Goal: Information Seeking & Learning: Learn about a topic

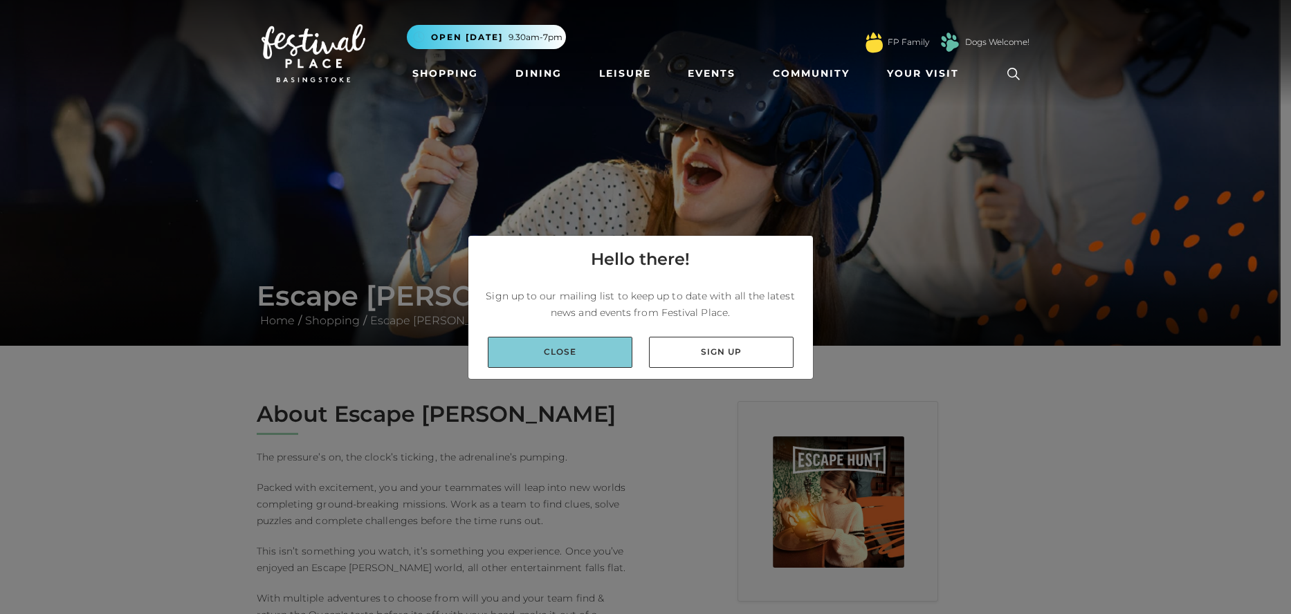
click at [598, 351] on link "Close" at bounding box center [560, 352] width 145 height 31
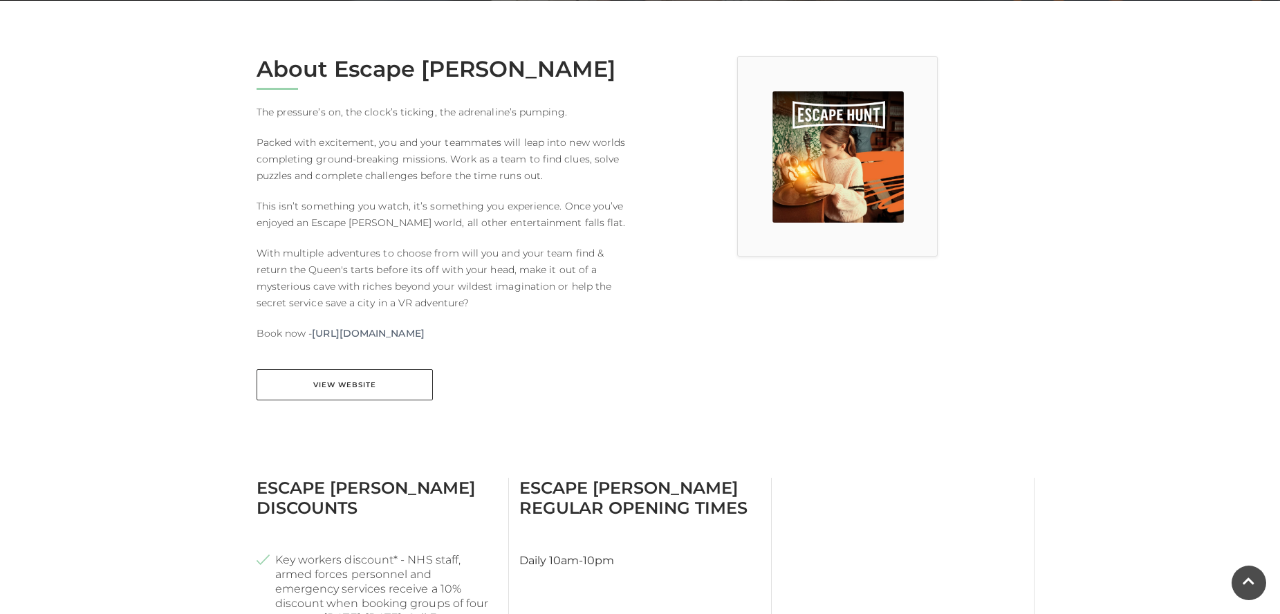
scroll to position [346, 0]
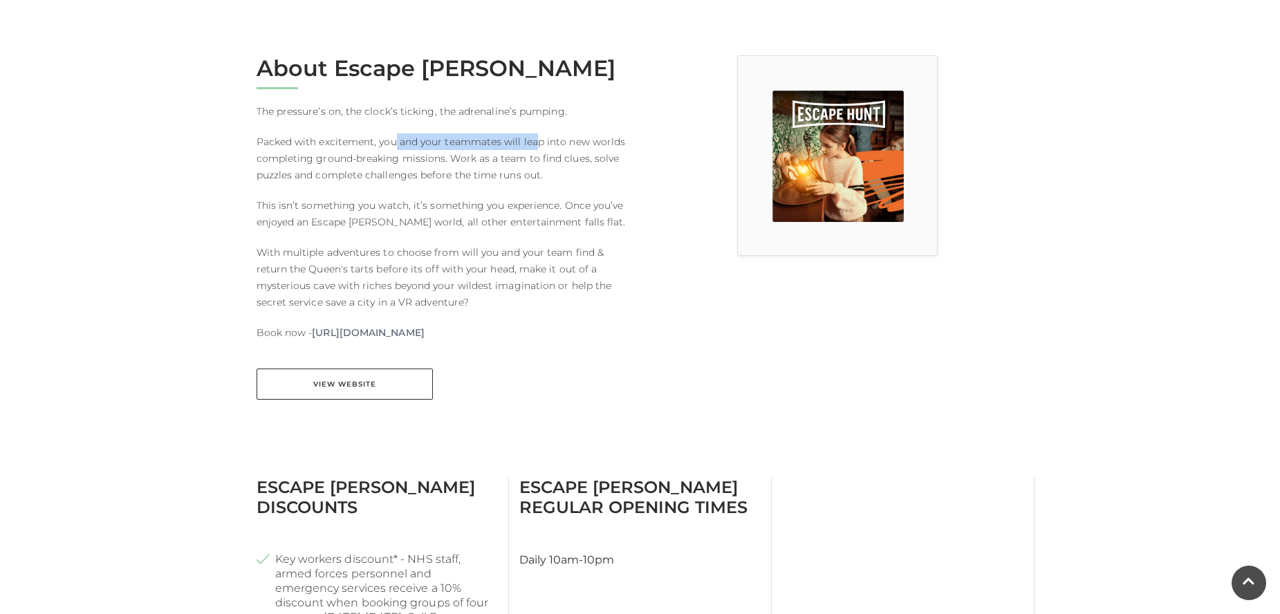
drag, startPoint x: 450, startPoint y: 144, endPoint x: 564, endPoint y: 147, distance: 114.2
click at [540, 147] on p "Packed with excitement, you and your teammates will leap into new worlds comple…" at bounding box center [444, 159] width 374 height 50
click at [567, 147] on p "Packed with excitement, you and your teammates will leap into new worlds comple…" at bounding box center [444, 159] width 374 height 50
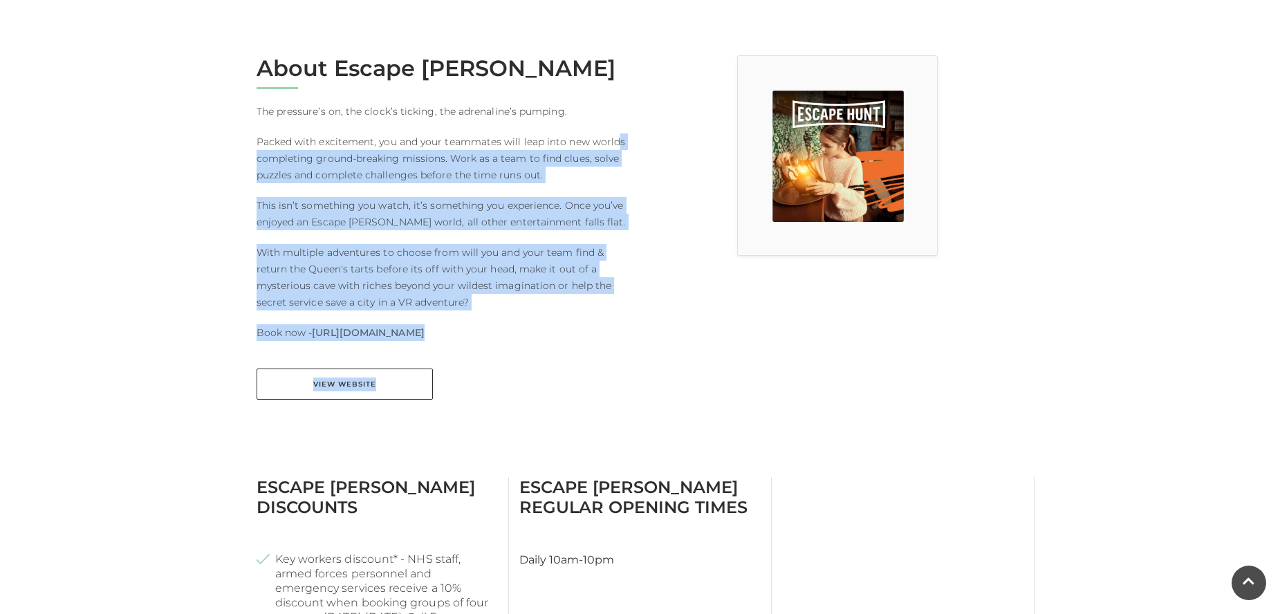
drag, startPoint x: 617, startPoint y: 147, endPoint x: 735, endPoint y: 174, distance: 120.5
click at [735, 174] on div "About Escape [PERSON_NAME] The pressure’s on, the clock’s ticking, the adrenali…" at bounding box center [640, 236] width 789 height 362
drag, startPoint x: 735, startPoint y: 174, endPoint x: 722, endPoint y: 176, distance: 13.3
click at [735, 174] on div at bounding box center [838, 236] width 394 height 362
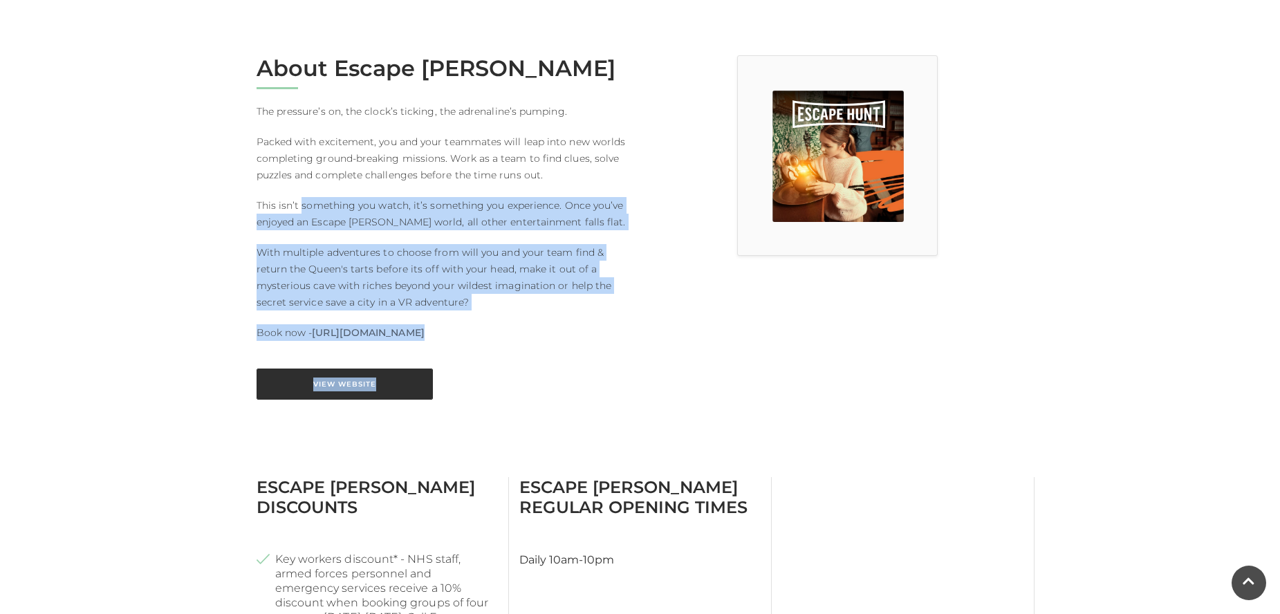
drag, startPoint x: 323, startPoint y: 210, endPoint x: 401, endPoint y: 392, distance: 197.7
click at [425, 387] on div "About Escape [PERSON_NAME] The pressure’s on, the clock’s ticking, the adrenali…" at bounding box center [443, 236] width 394 height 362
click at [623, 397] on div "View Website" at bounding box center [443, 384] width 394 height 31
click at [425, 385] on link "View Website" at bounding box center [345, 384] width 176 height 31
